Goal: Information Seeking & Learning: Understand process/instructions

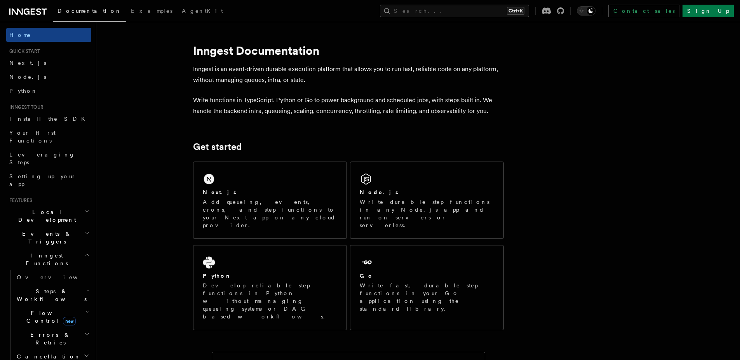
click at [294, 181] on div "Next.js Add queueing, events, crons, and step functions to your Next app on any…" at bounding box center [270, 200] width 153 height 77
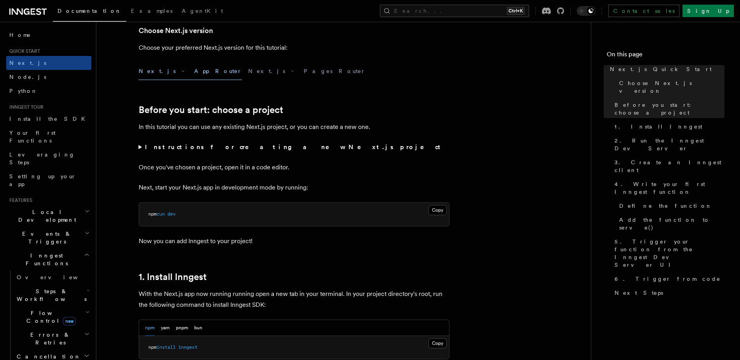
scroll to position [195, 0]
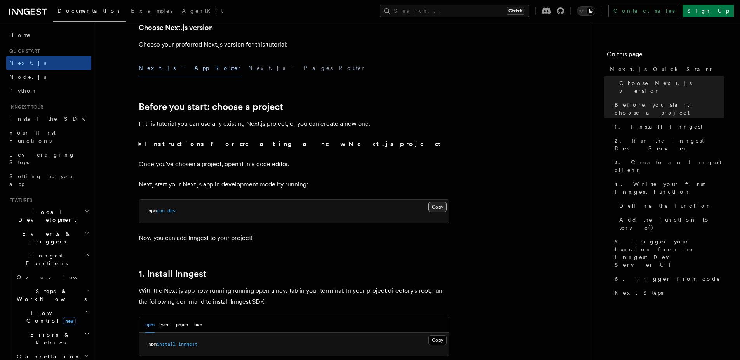
click at [434, 206] on button "Copy Copied" at bounding box center [438, 207] width 18 height 10
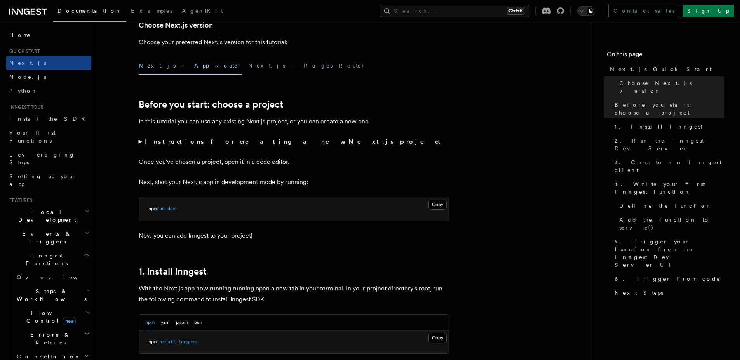
scroll to position [199, 0]
click at [139, 141] on summary "Instructions for creating a new Next.js project" at bounding box center [294, 140] width 311 height 11
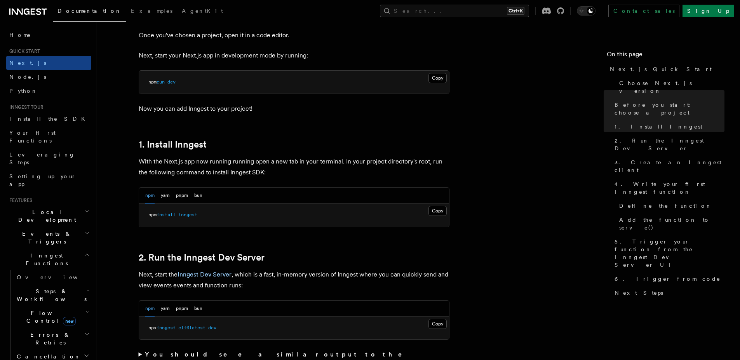
scroll to position [386, 0]
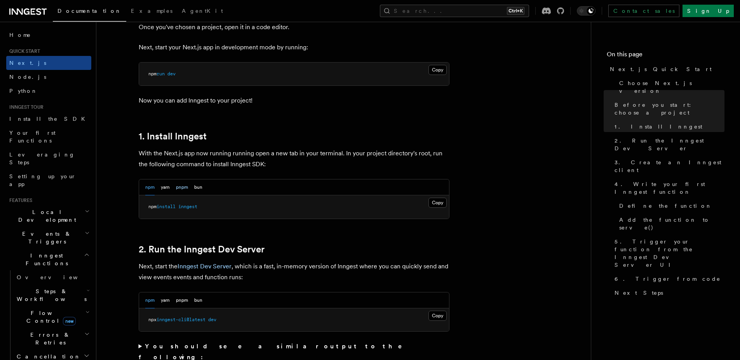
click at [186, 187] on button "pnpm" at bounding box center [182, 188] width 12 height 16
click at [434, 202] on button "Copy Copied" at bounding box center [438, 203] width 18 height 10
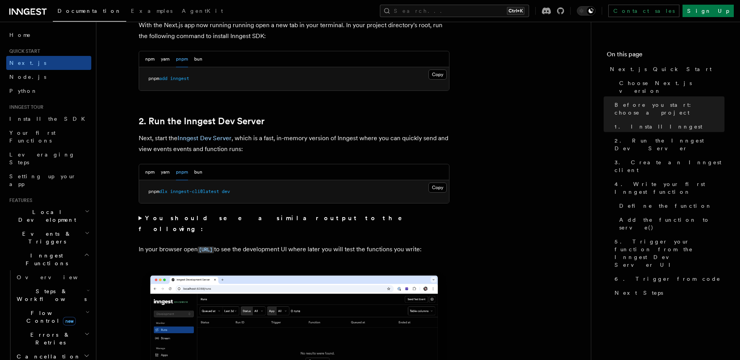
scroll to position [516, 0]
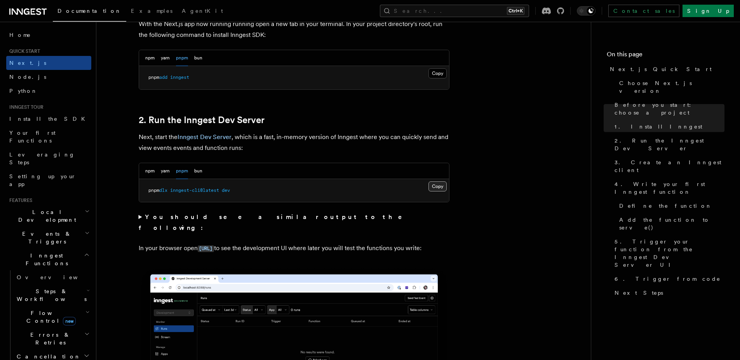
click at [438, 190] on button "Copy Copied" at bounding box center [438, 186] width 18 height 10
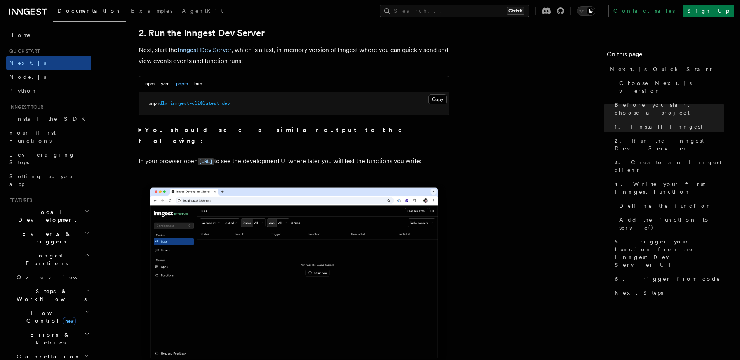
scroll to position [606, 0]
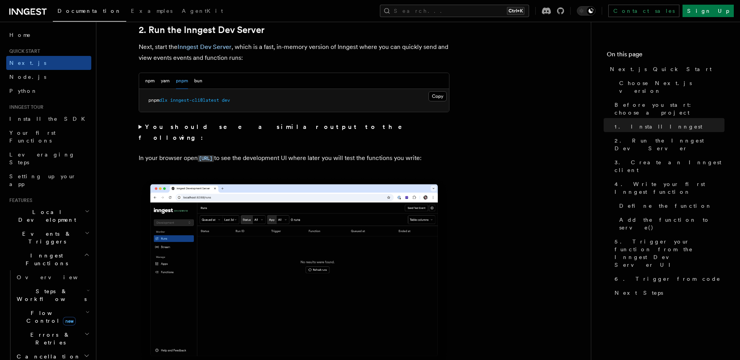
click at [142, 128] on summary "You should see a similar output to the following:" at bounding box center [294, 133] width 311 height 22
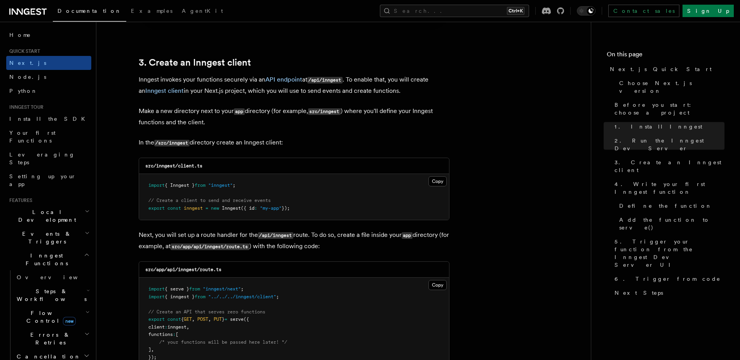
scroll to position [1112, 0]
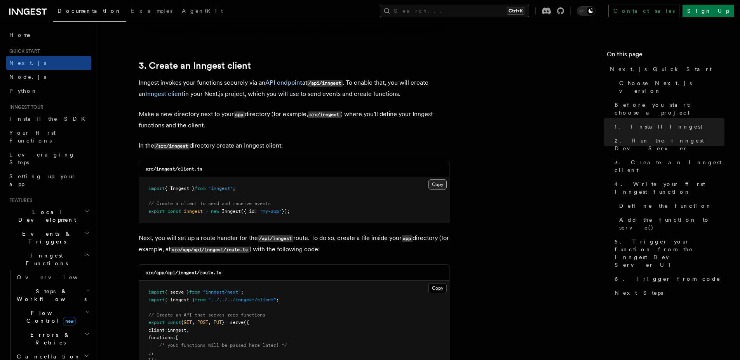
click at [435, 183] on button "Copy Copied" at bounding box center [438, 185] width 18 height 10
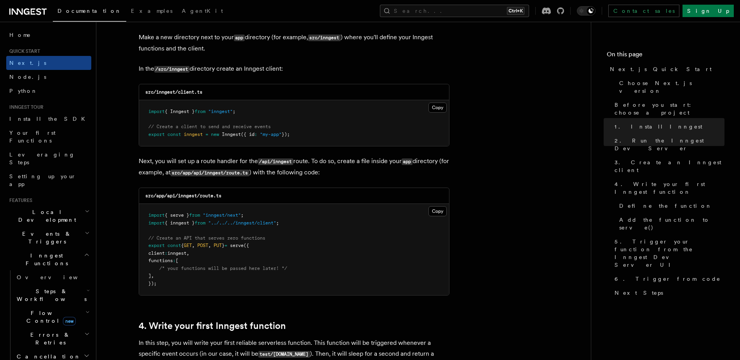
scroll to position [1205, 0]
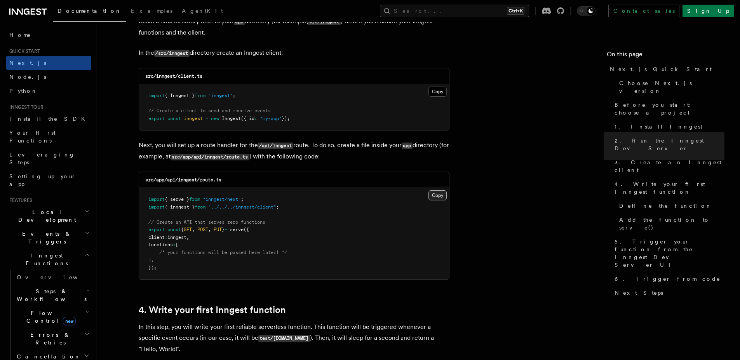
click at [442, 194] on button "Copy Copied" at bounding box center [438, 195] width 18 height 10
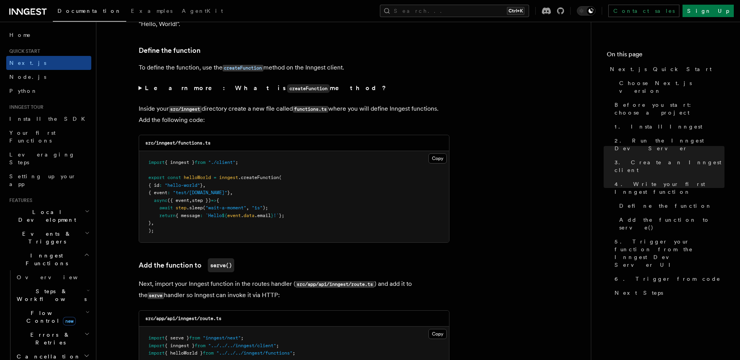
scroll to position [1532, 0]
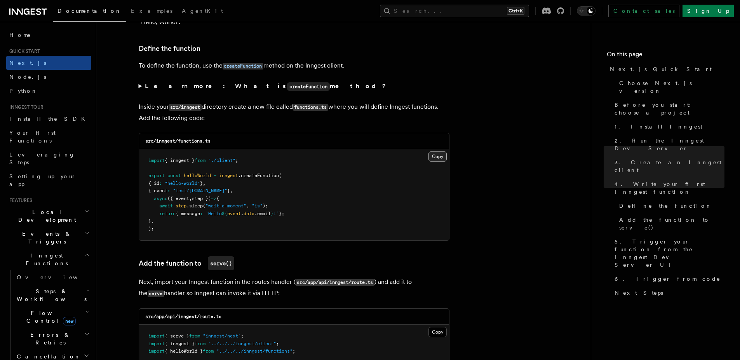
click at [439, 157] on button "Copy Copied" at bounding box center [438, 157] width 18 height 10
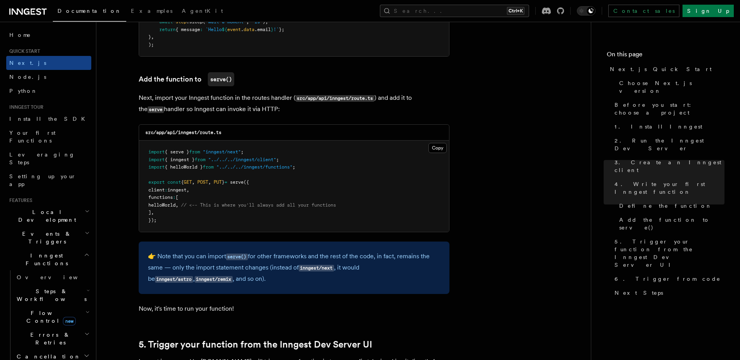
scroll to position [1720, 0]
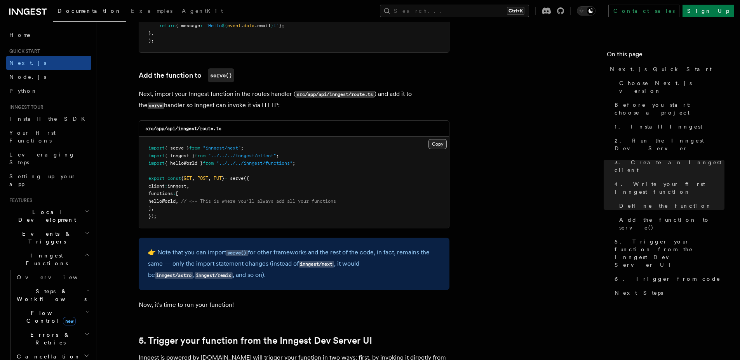
click at [436, 143] on button "Copy Copied" at bounding box center [438, 144] width 18 height 10
click at [447, 144] on pre "import { serve } from "inngest/next" ; import { inngest } from "../../../innges…" at bounding box center [294, 182] width 310 height 91
click at [436, 140] on button "Copy Copied" at bounding box center [438, 144] width 18 height 10
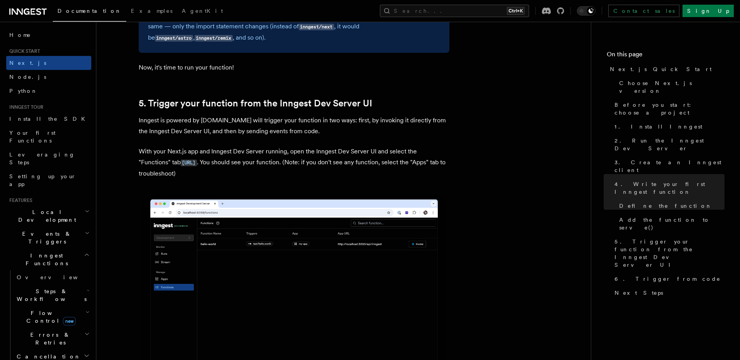
scroll to position [1957, 0]
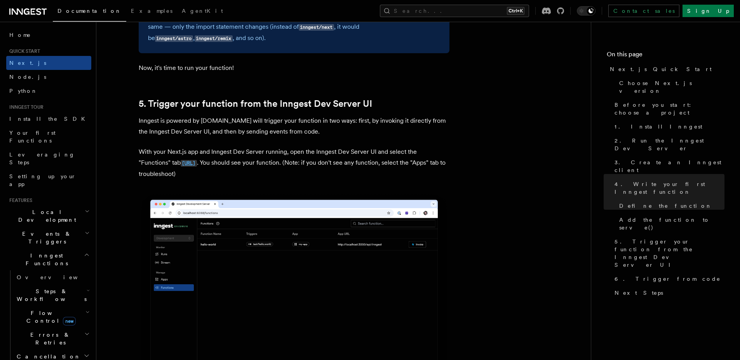
click at [194, 159] on link "[URL]" at bounding box center [189, 162] width 16 height 7
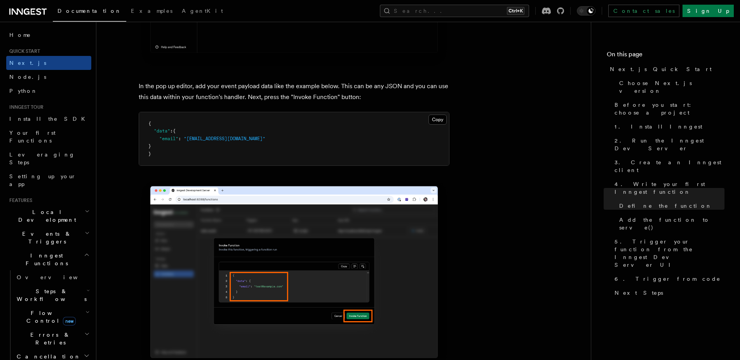
scroll to position [2284, 0]
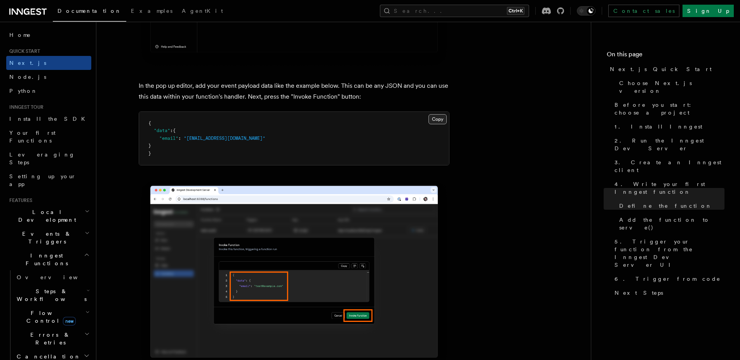
click at [436, 120] on button "Copy Copied" at bounding box center [438, 119] width 18 height 10
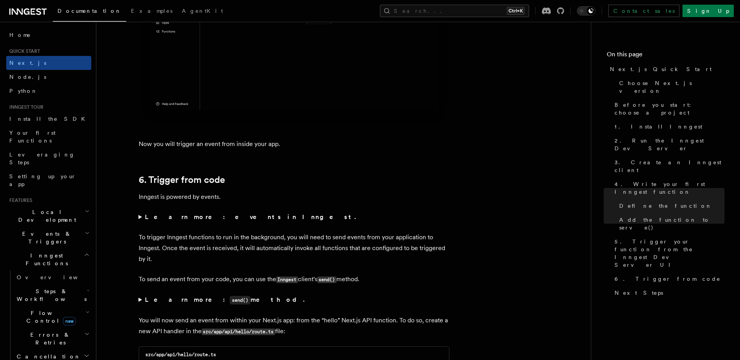
scroll to position [3849, 0]
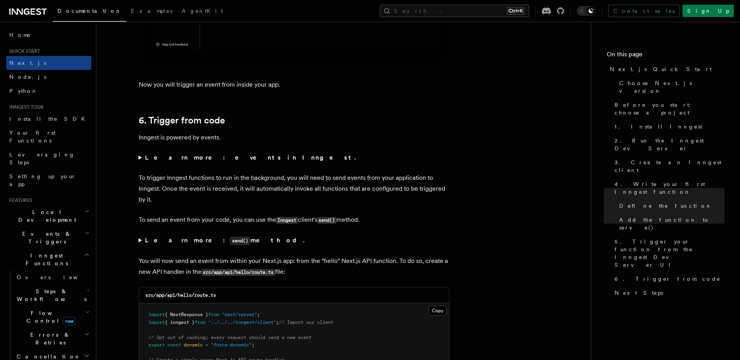
click at [139, 159] on summary "Learn more: events in Inngest." at bounding box center [294, 157] width 311 height 11
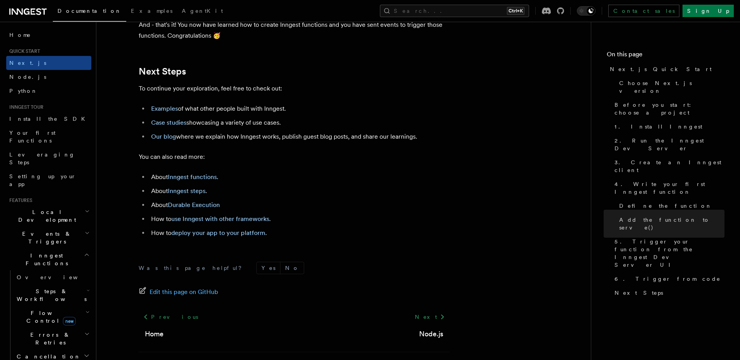
scroll to position [4956, 0]
